Goal: Task Accomplishment & Management: Complete application form

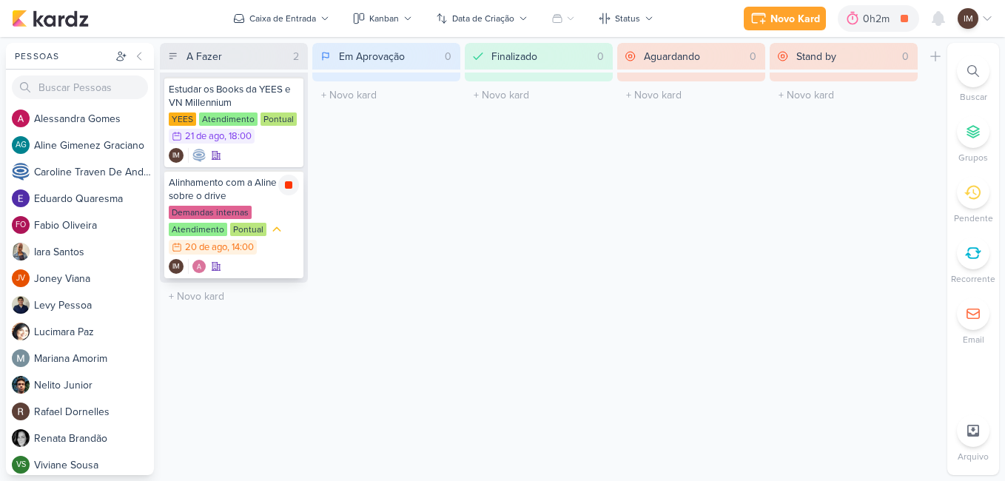
click at [287, 186] on icon at bounding box center [288, 184] width 7 height 7
click at [292, 212] on div "Demandas internas Atendimento Pontual 20/8 [DATE] 14:00" at bounding box center [234, 231] width 130 height 50
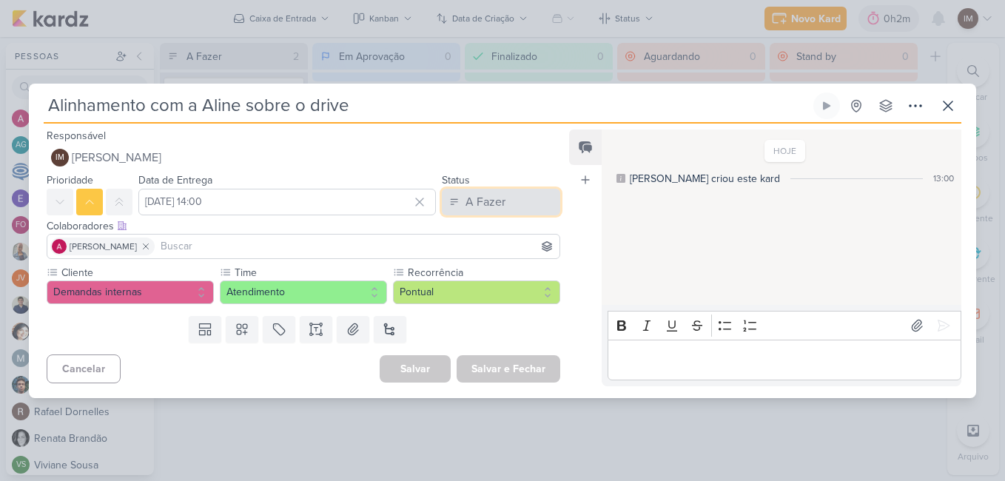
click at [518, 201] on button "A Fazer" at bounding box center [501, 202] width 118 height 27
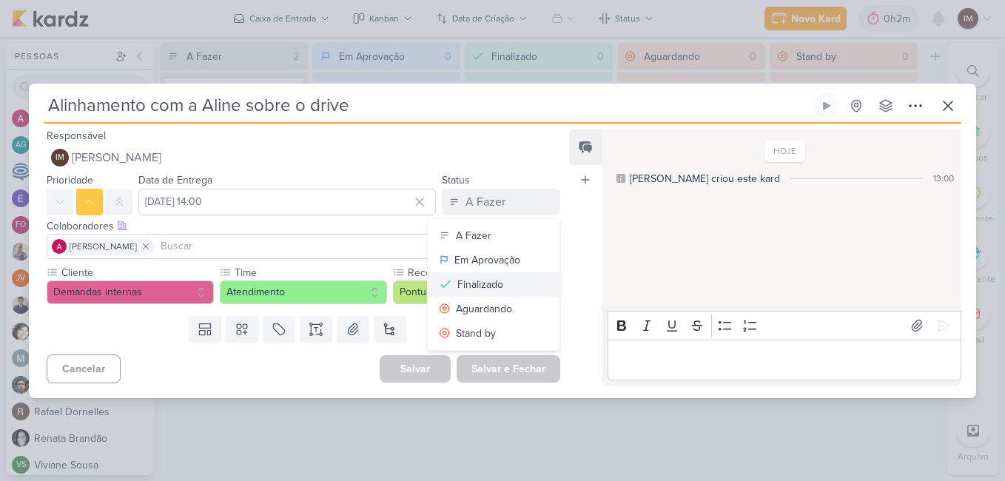
click at [517, 275] on button "Finalizado" at bounding box center [494, 284] width 132 height 24
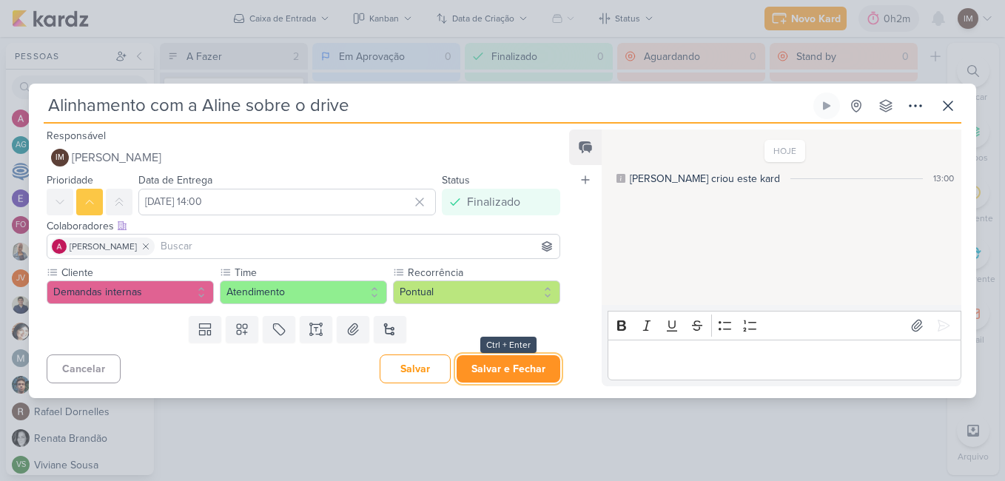
click at [505, 366] on button "Salvar e Fechar" at bounding box center [509, 368] width 104 height 27
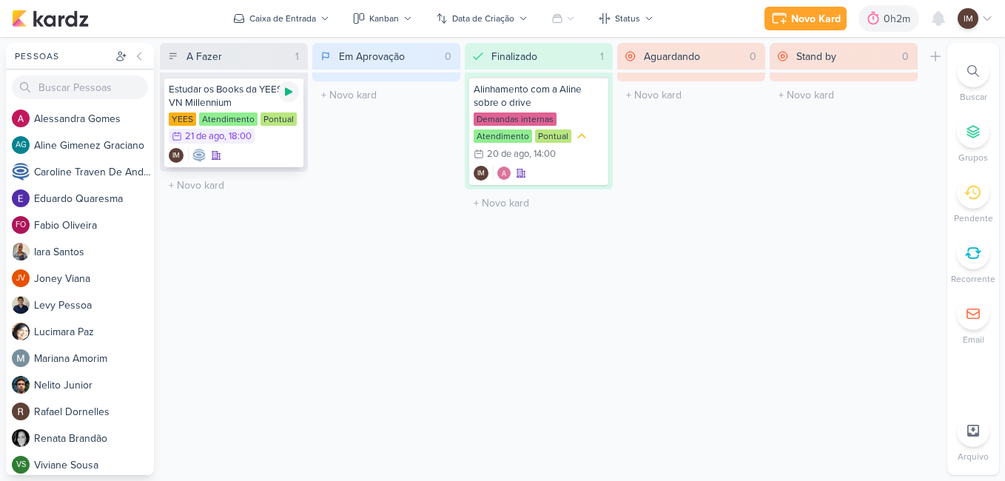
click at [286, 93] on icon at bounding box center [288, 92] width 7 height 8
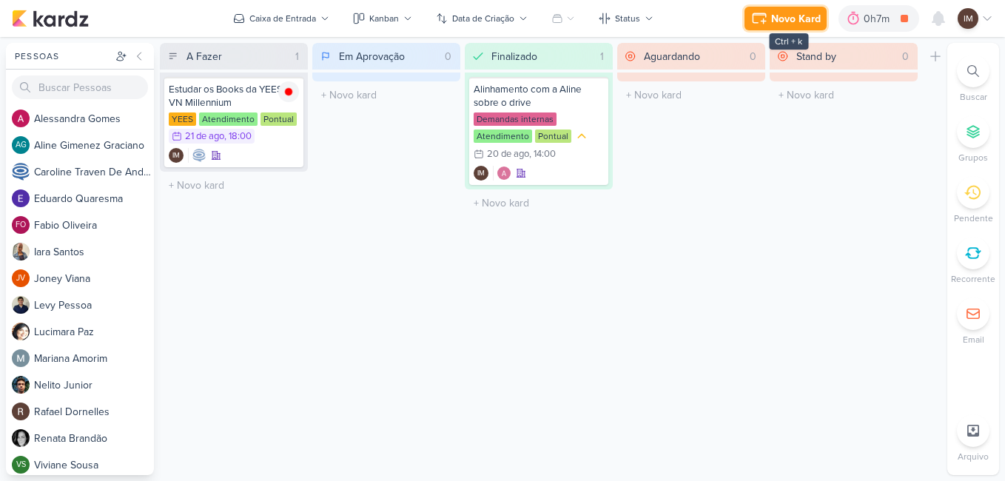
click at [814, 17] on div "Novo Kard" at bounding box center [796, 19] width 50 height 16
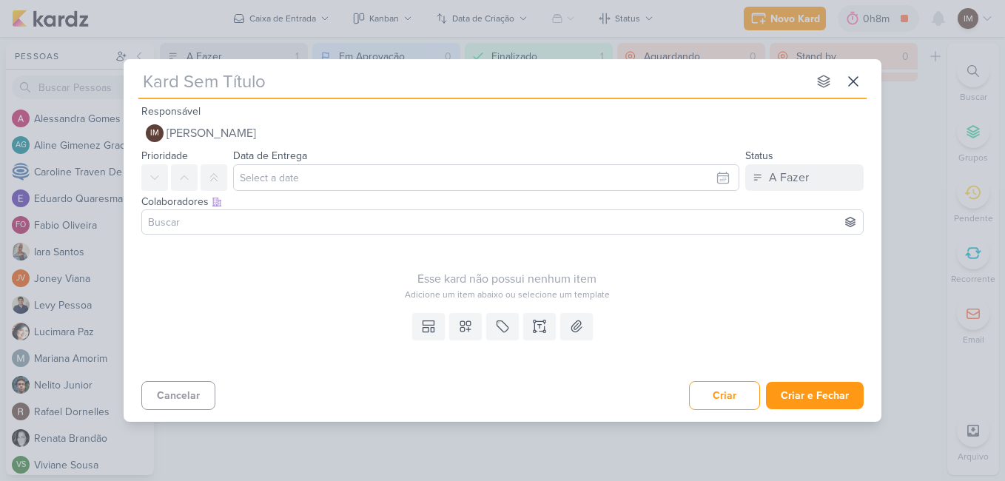
type input "A"
type input "Alinham"
type input "Alinhamen"
type input "Alinhamento"
type input "Alinhamento de T"
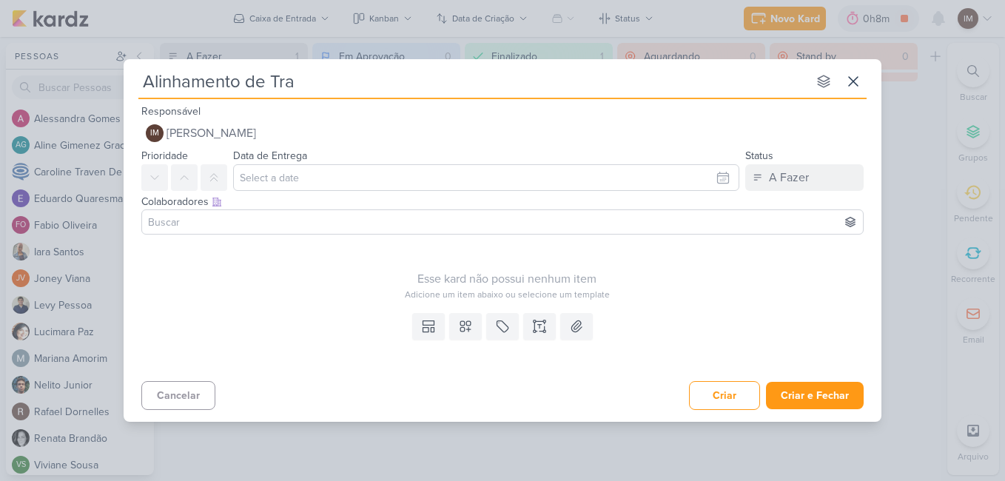
type input "Alinhamento de Trab"
type input "Alinhamento de Trabalh"
type input "Alinhamento de Trabalhos"
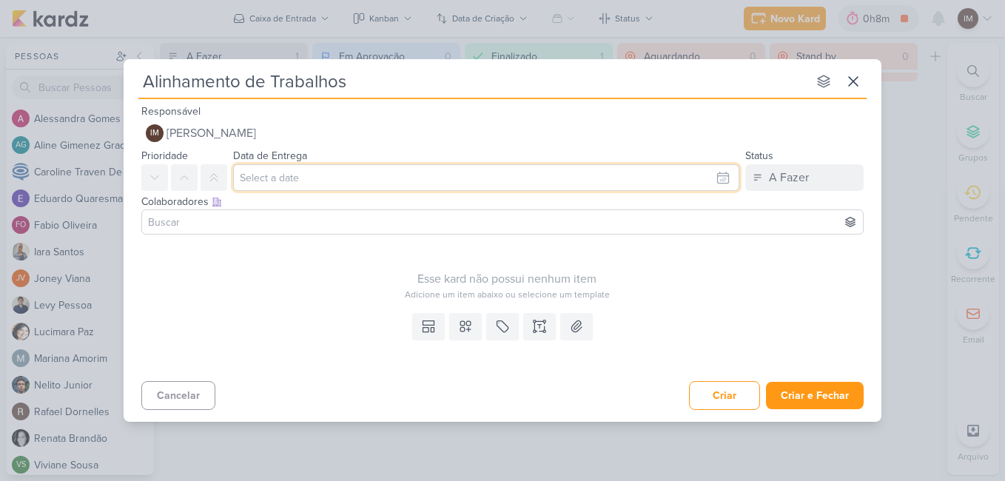
click at [626, 182] on input "text" at bounding box center [486, 177] width 506 height 27
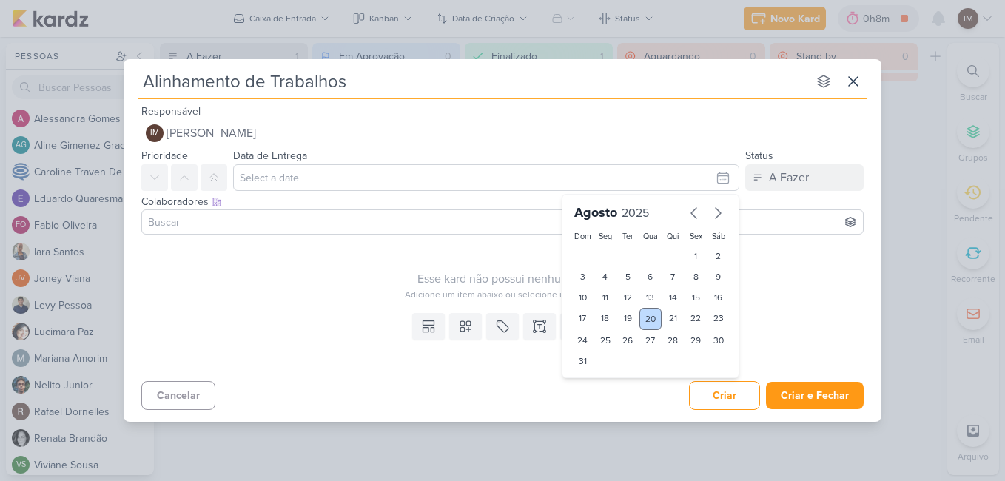
click at [651, 326] on div "20" at bounding box center [651, 319] width 23 height 22
type input "[DATE] 23:59"
click at [603, 386] on select "00 01 02 03 04 05 06 07 08 09 10 11 12 13 14 15 16 17 18 19 20 21 22 23" at bounding box center [605, 387] width 21 height 18
select select "16"
click at [595, 378] on select "00 01 02 03 04 05 06 07 08 09 10 11 12 13 14 15 16 17 18 19 20 21 22 23" at bounding box center [605, 387] width 21 height 18
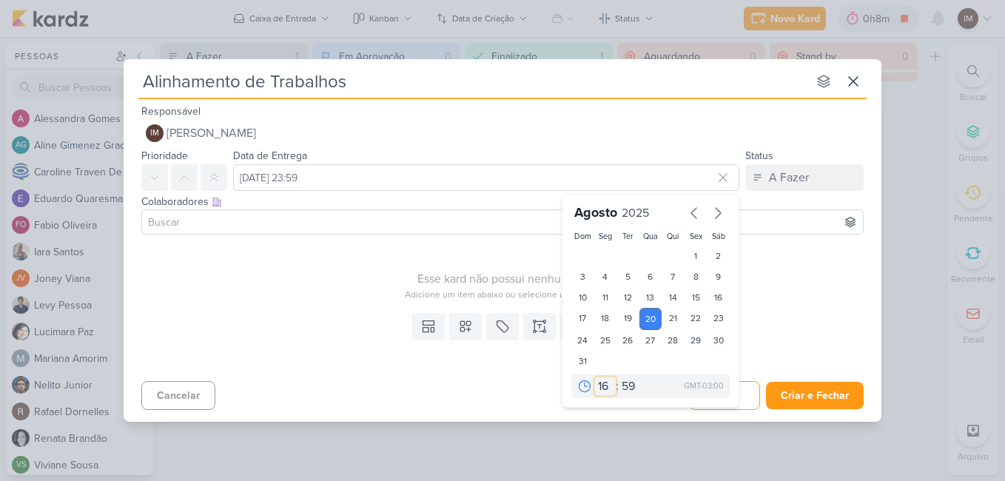
type input "[DATE] 16:59"
click at [624, 387] on select "00 05 10 15 20 25 30 35 40 45 50 55 59" at bounding box center [629, 387] width 21 height 18
select select "30"
click at [619, 378] on select "00 05 10 15 20 25 30 35 40 45 50 55 59" at bounding box center [629, 387] width 21 height 18
type input "[DATE] 16:30"
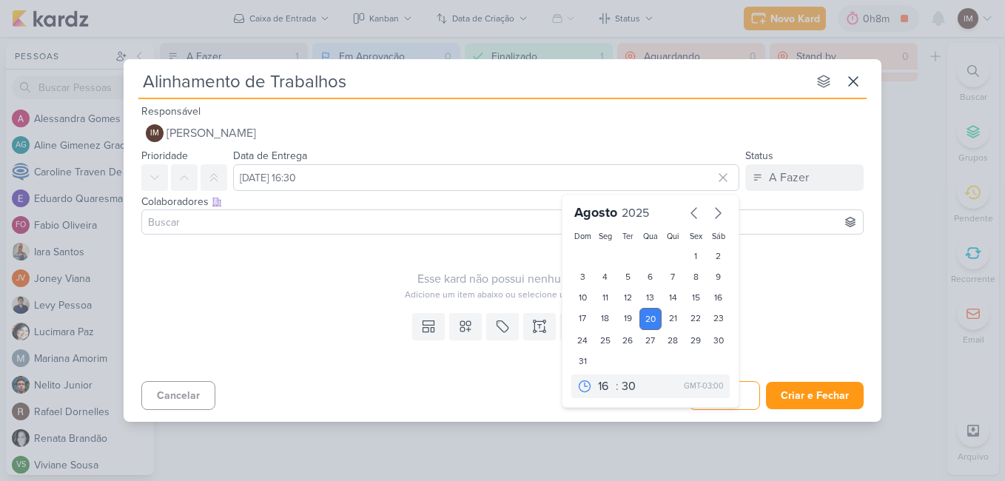
click at [331, 224] on input at bounding box center [502, 222] width 715 height 18
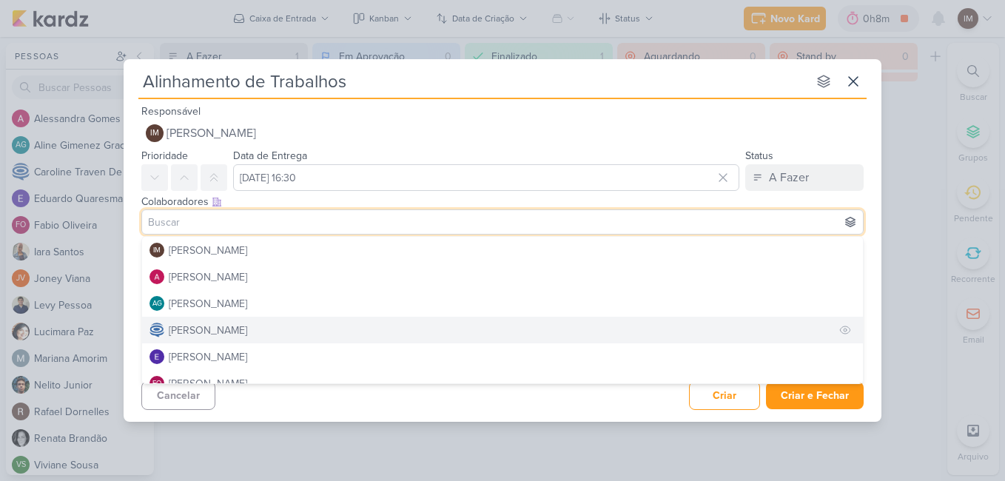
click at [247, 330] on div "[PERSON_NAME]" at bounding box center [208, 331] width 78 height 16
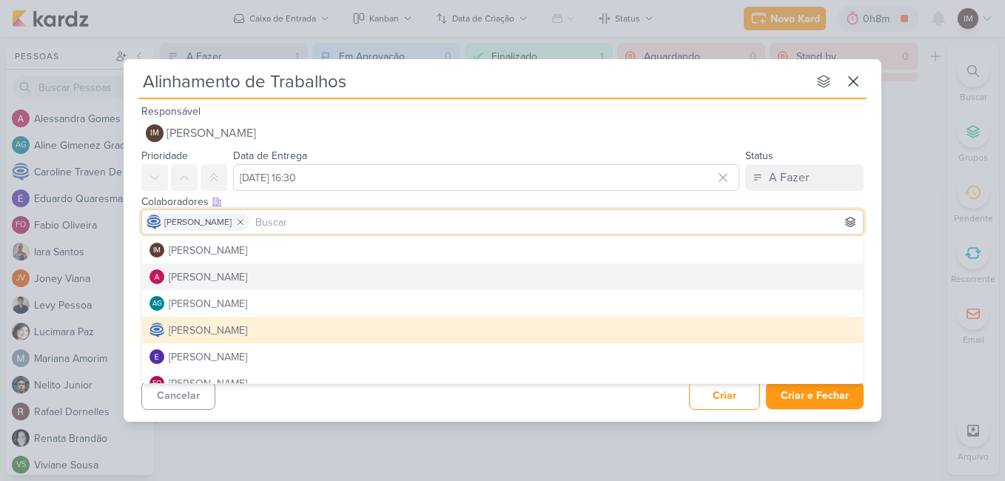
click at [875, 285] on div "Esse kard não possui nenhum item Adicione um item abaixo ou selecione um templa…" at bounding box center [503, 274] width 758 height 67
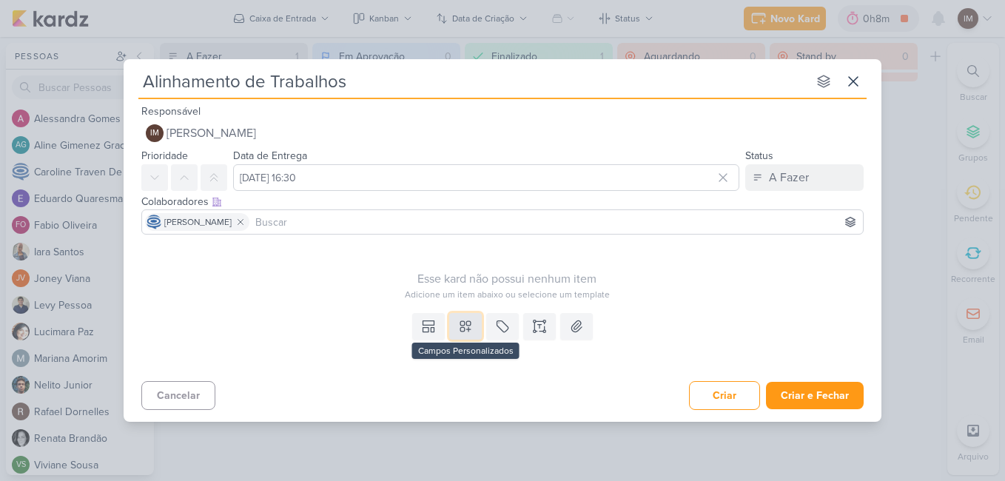
click at [461, 327] on icon at bounding box center [465, 326] width 10 height 10
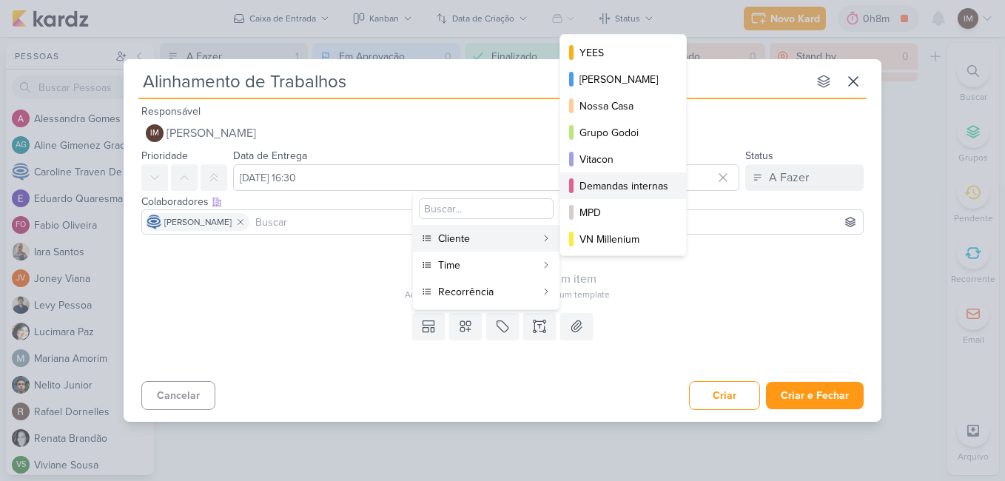
click at [605, 173] on button "Demandas internas" at bounding box center [623, 185] width 126 height 27
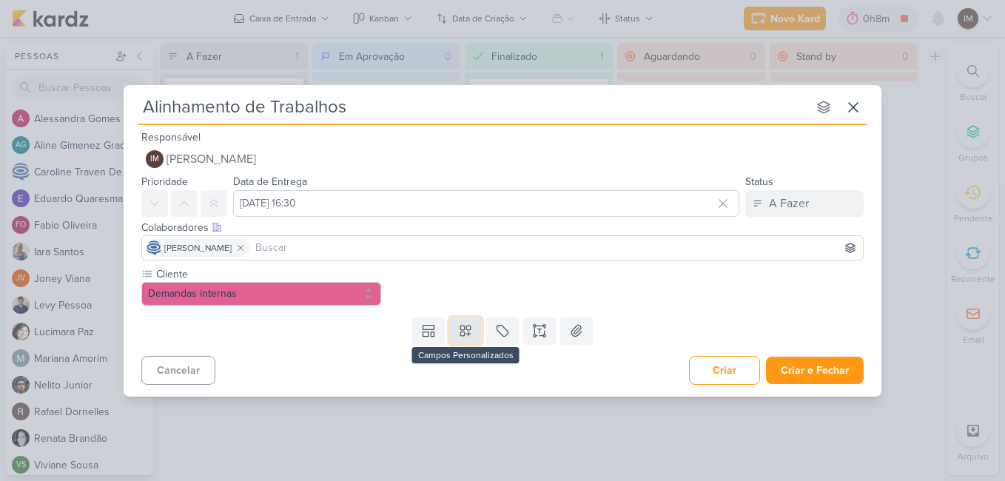
click at [462, 334] on icon at bounding box center [465, 331] width 15 height 15
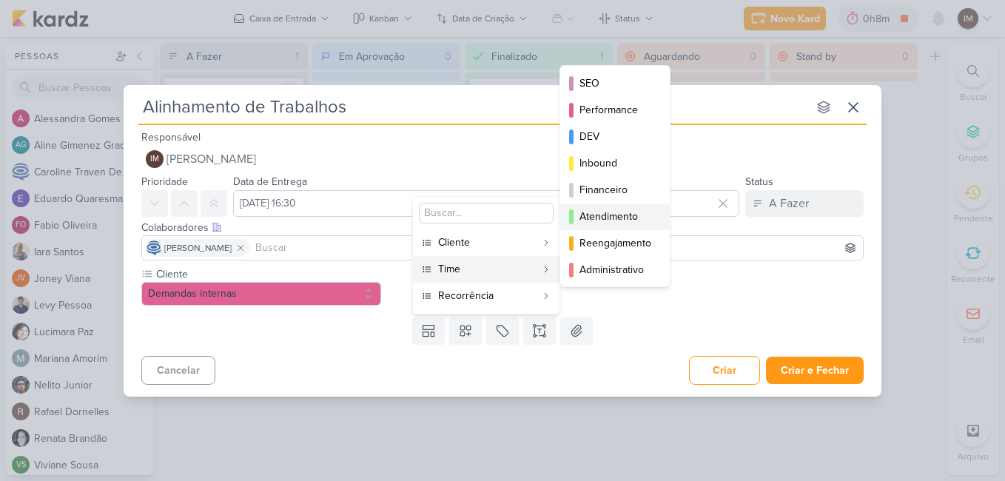
click at [619, 213] on div "Atendimento" at bounding box center [616, 217] width 73 height 16
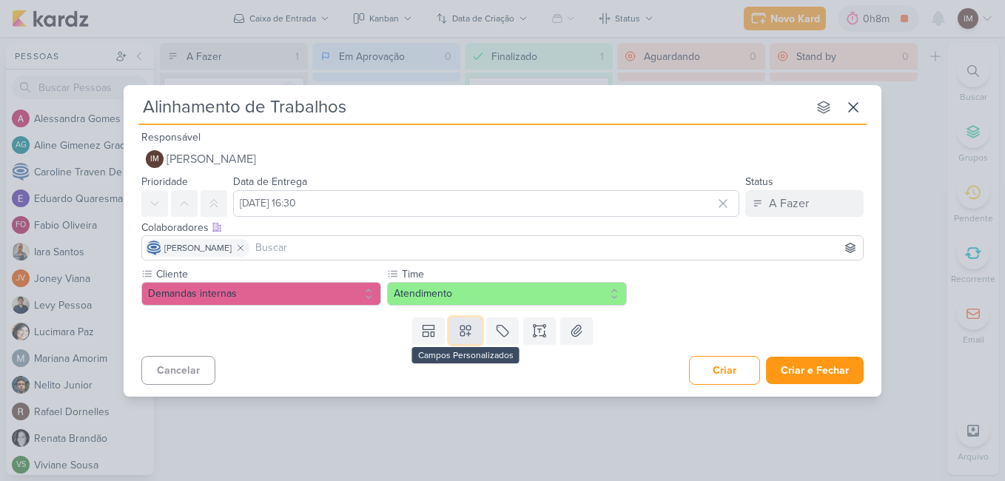
click at [472, 332] on icon at bounding box center [465, 331] width 15 height 15
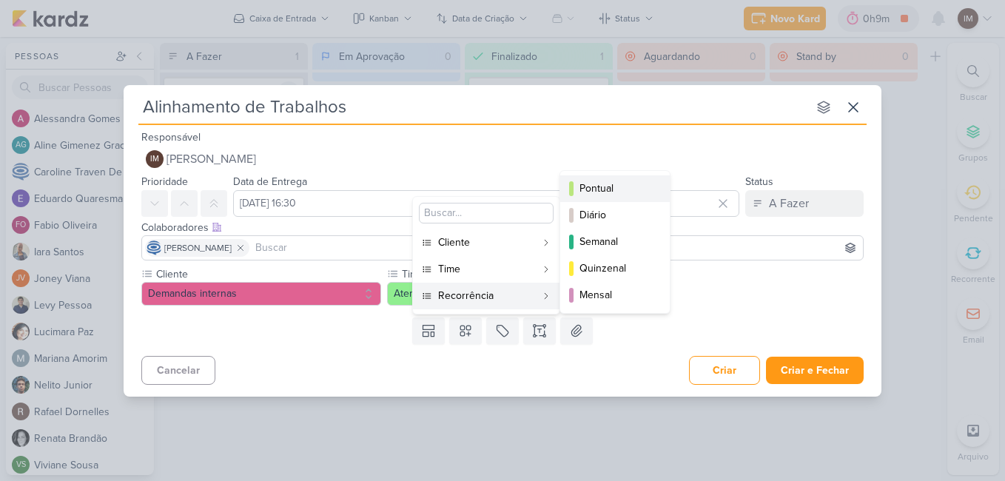
click at [606, 184] on div "Pontual" at bounding box center [616, 189] width 73 height 16
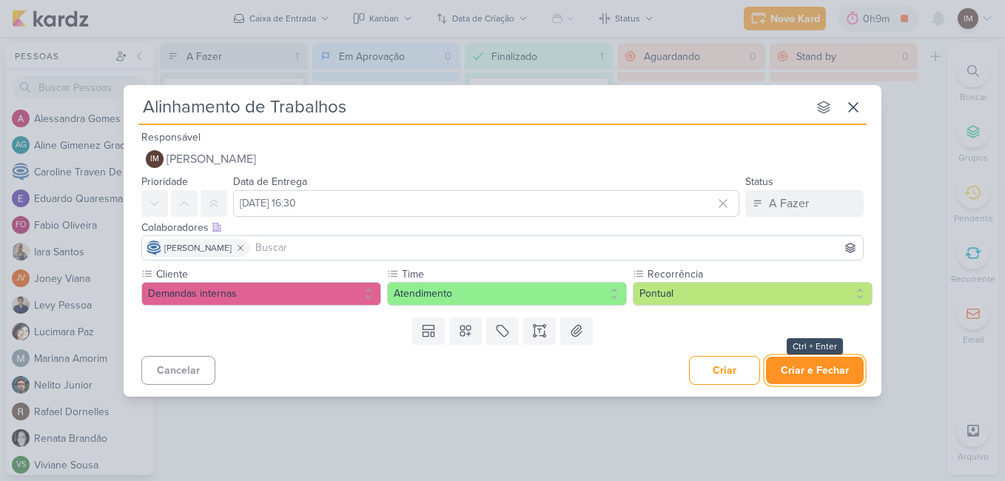
click at [800, 372] on button "Criar e Fechar" at bounding box center [815, 370] width 98 height 27
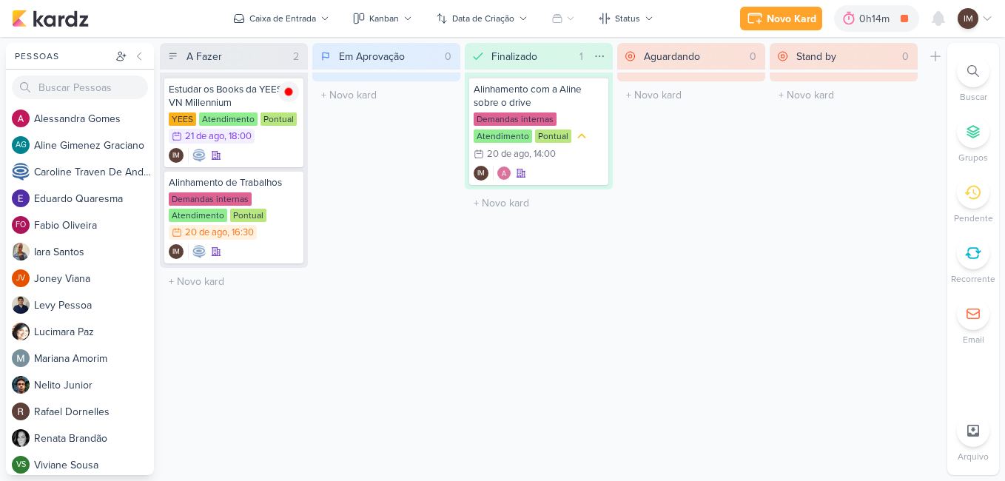
click at [376, 51] on input "Em Aprovação" at bounding box center [387, 56] width 103 height 21
